Goal: Task Accomplishment & Management: Complete application form

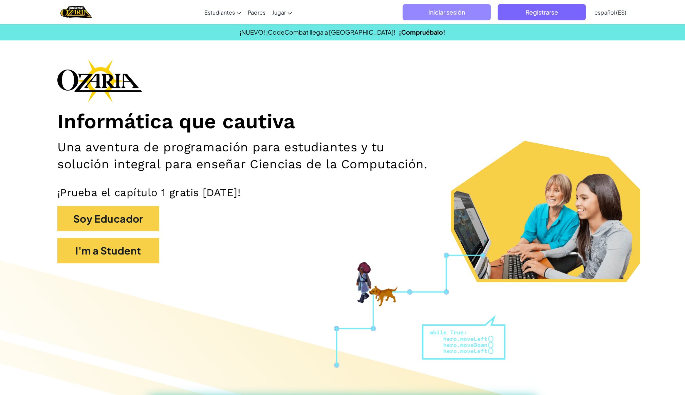
click at [454, 15] on span "Iniciar sesión" at bounding box center [447, 12] width 88 height 16
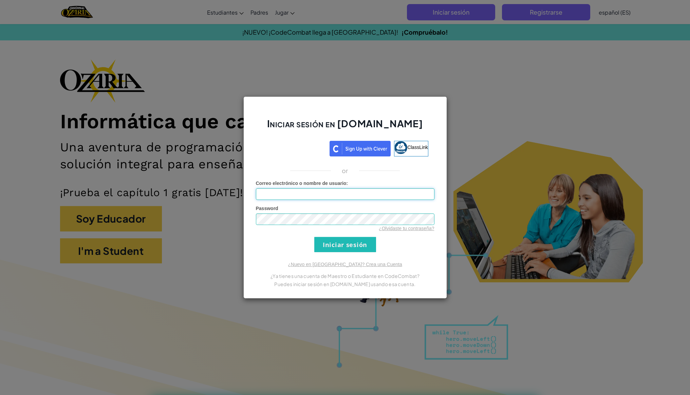
click at [371, 192] on input "Correo electrónico o nombre de usuario :" at bounding box center [345, 195] width 179 height 12
type input "[EMAIL_ADDRESS][DOMAIN_NAME]"
click at [348, 247] on input "Iniciar sesión" at bounding box center [346, 244] width 62 height 15
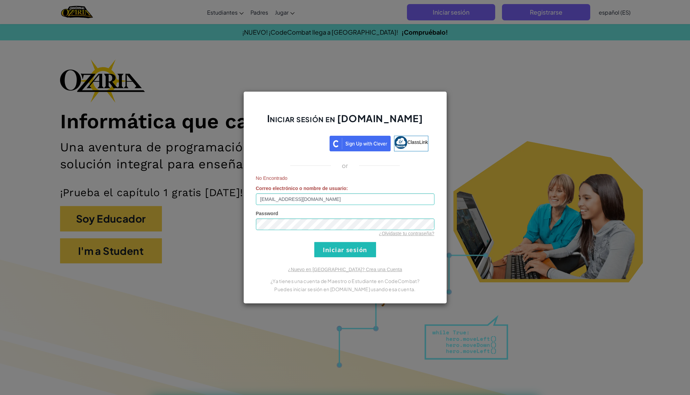
click at [463, 103] on div "Iniciar sesión en [DOMAIN_NAME] ClassLink or No Encontrado Correo electrónico o…" at bounding box center [345, 197] width 690 height 395
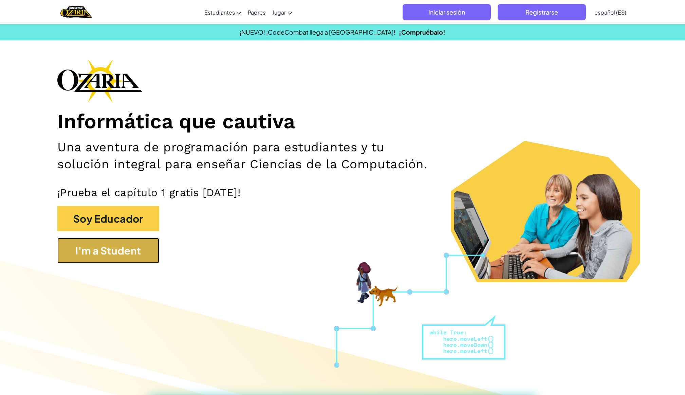
click at [147, 250] on button "I'm a Student" at bounding box center [108, 250] width 102 height 25
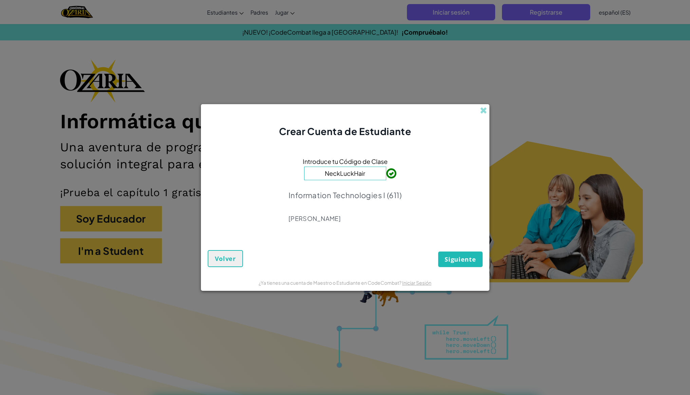
type input "NeckLuckHair"
click at [466, 257] on span "Siguiente" at bounding box center [460, 259] width 31 height 8
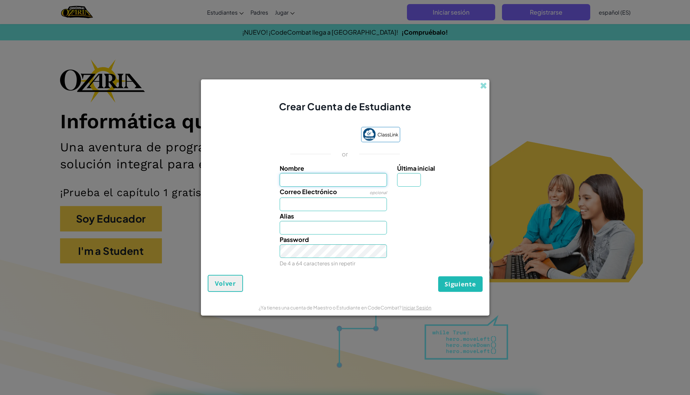
click at [356, 181] on input "Nombre" at bounding box center [333, 180] width 107 height 14
click at [483, 87] on span at bounding box center [483, 85] width 7 height 7
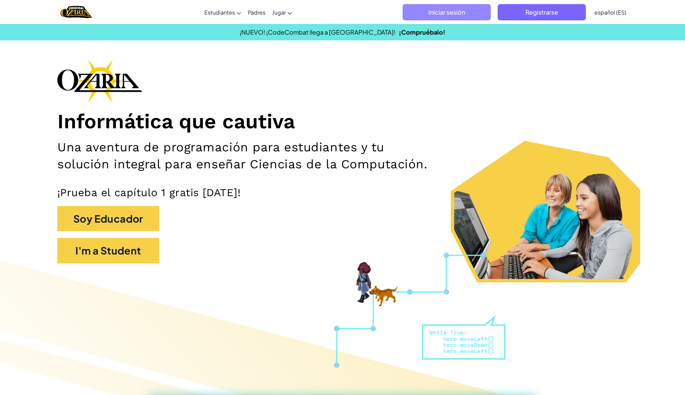
click at [476, 14] on span "Iniciar sesión" at bounding box center [447, 12] width 88 height 16
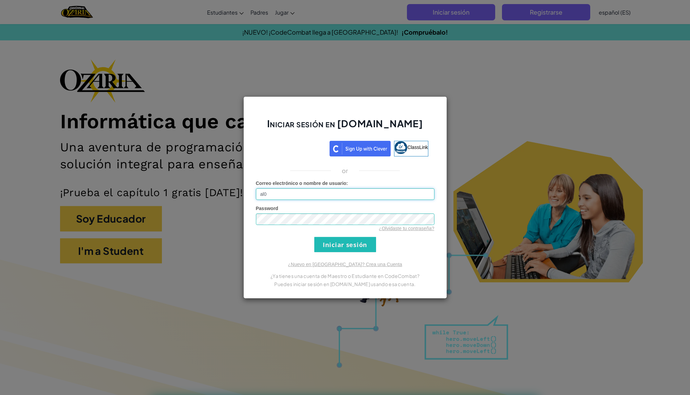
type input "[EMAIL_ADDRESS][DOMAIN_NAME]"
click at [357, 240] on input "Iniciar sesión" at bounding box center [346, 244] width 62 height 15
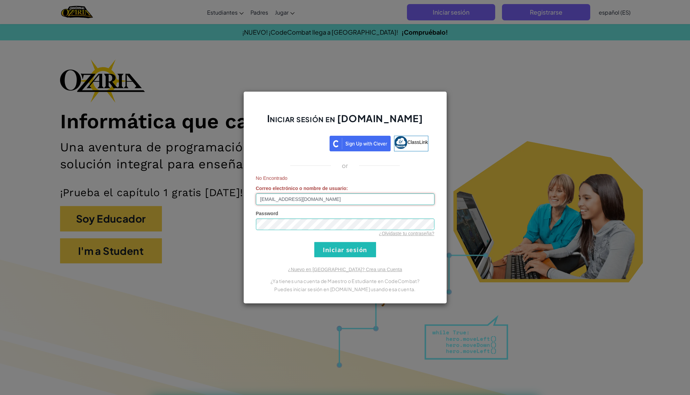
click at [324, 203] on input "[EMAIL_ADDRESS][DOMAIN_NAME]" at bounding box center [345, 200] width 179 height 12
click at [473, 99] on div "Iniciar sesión en [DOMAIN_NAME] ClassLink or No Encontrado Correo electrónico o…" at bounding box center [345, 197] width 690 height 395
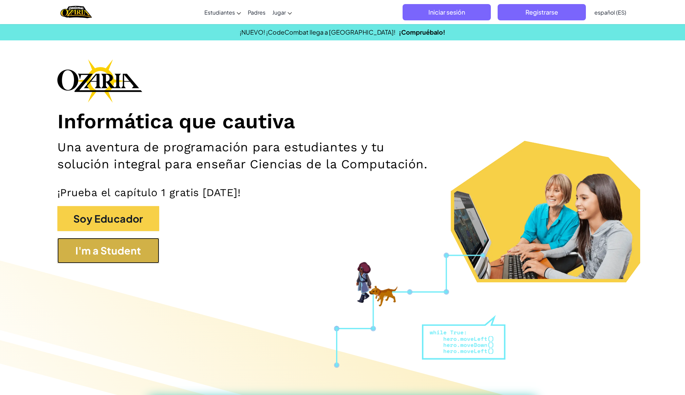
click at [71, 242] on button "I'm a Student" at bounding box center [108, 250] width 102 height 25
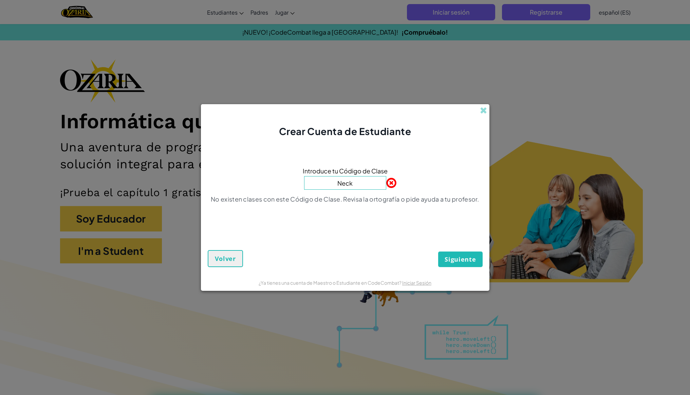
type input "NeckLuckHair"
click at [456, 257] on span "Siguiente" at bounding box center [460, 259] width 31 height 8
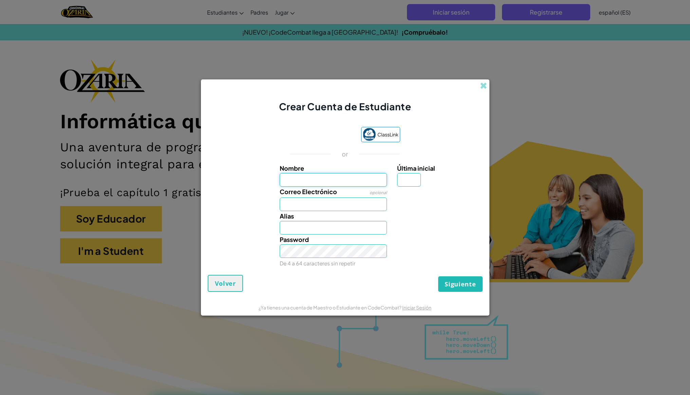
click at [332, 181] on input "Nombre" at bounding box center [333, 180] width 107 height 14
type input "[PERSON_NAME]"
click at [438, 276] on button "Siguiente" at bounding box center [460, 284] width 44 height 16
type input "[PERSON_NAME]"
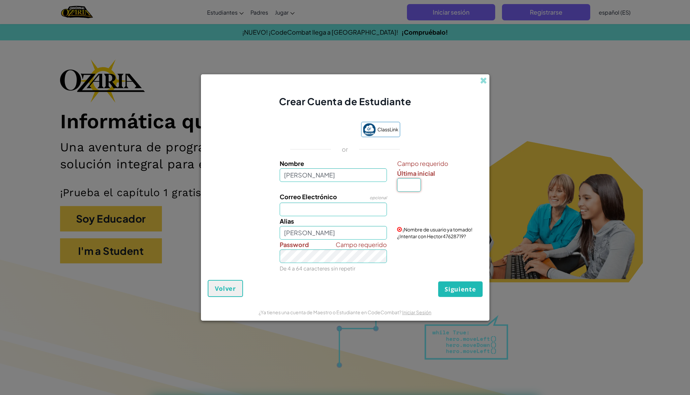
click at [401, 182] on input "Última inicial" at bounding box center [409, 185] width 24 height 14
type input "M"
type input "HectorM"
click at [351, 210] on input "Correo Electrónico" at bounding box center [333, 210] width 107 height 14
click at [306, 231] on input "HectorM" at bounding box center [333, 233] width 107 height 14
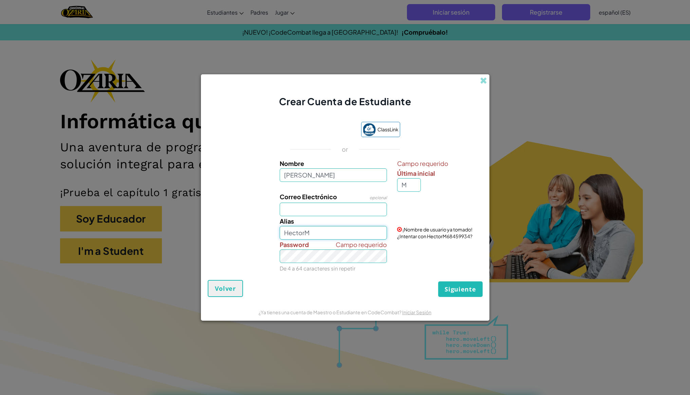
drag, startPoint x: 312, startPoint y: 231, endPoint x: 225, endPoint y: 224, distance: 87.9
click at [225, 224] on div "[PERSON_NAME] ¡Nombre de usuario ya tomado! ¿Intentar con HectorM68459934?" at bounding box center [345, 227] width 282 height 23
type input "H"
type input "h3ct0r1_n"
click at [298, 214] on input "Correo Electrónico" at bounding box center [333, 210] width 107 height 14
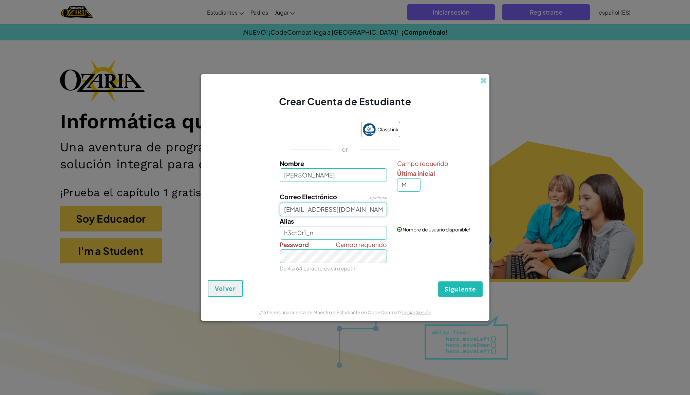
type input "[EMAIL_ADDRESS][DOMAIN_NAME]"
click at [424, 211] on link "Iniciar Sesión" at bounding box center [422, 212] width 29 height 6
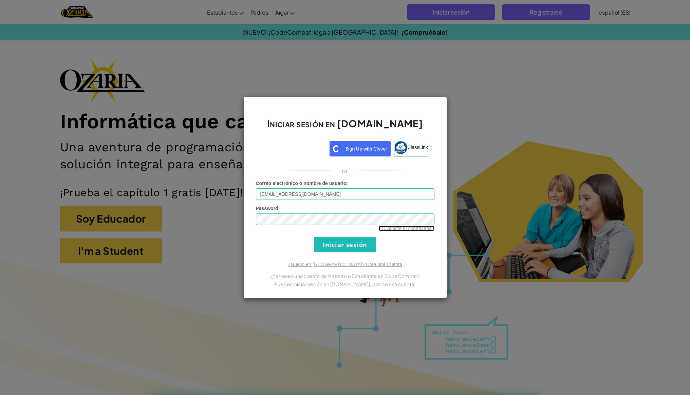
click at [396, 228] on link "¿Olvidaste tu contraseña?" at bounding box center [406, 228] width 55 height 5
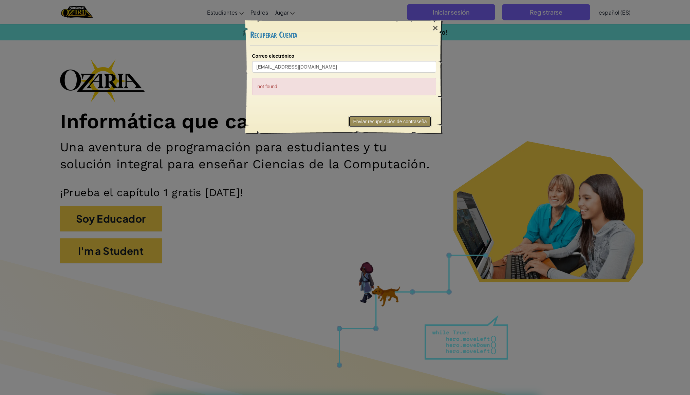
click at [375, 121] on button "Enviar recuperación de contraseña" at bounding box center [390, 122] width 83 height 12
click at [337, 69] on input "[EMAIL_ADDRESS][DOMAIN_NAME]" at bounding box center [344, 67] width 184 height 12
type input "[EMAIL_ADDRESS][DOMAIN_NAME]"
click at [364, 118] on button "Enviar recuperación de contraseña" at bounding box center [390, 122] width 83 height 12
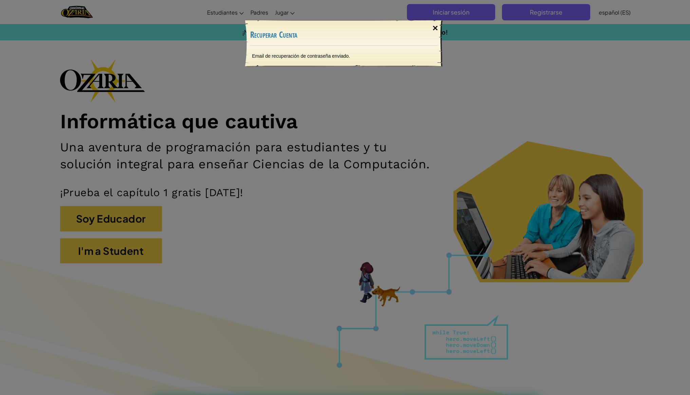
click at [431, 27] on div "×" at bounding box center [436, 28] width 16 height 20
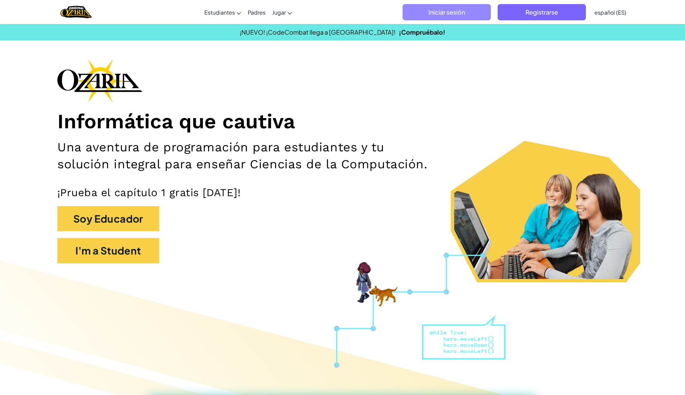
click at [439, 16] on span "Iniciar sesión" at bounding box center [447, 12] width 88 height 16
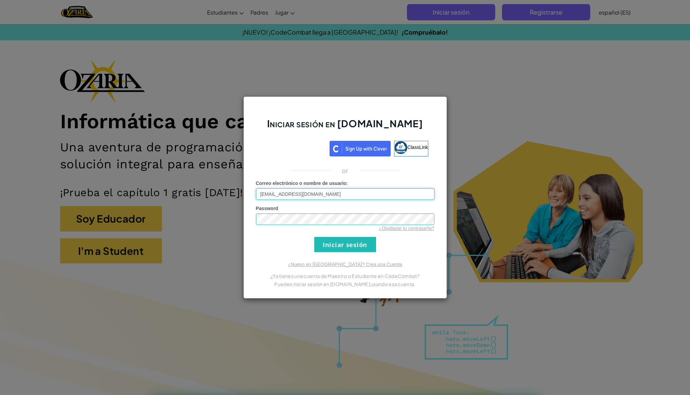
click at [325, 193] on input "[EMAIL_ADDRESS][DOMAIN_NAME]" at bounding box center [345, 195] width 179 height 12
type input "[EMAIL_ADDRESS][DOMAIN_NAME]"
click at [340, 243] on input "Iniciar sesión" at bounding box center [346, 244] width 62 height 15
